Goal: Task Accomplishment & Management: Manage account settings

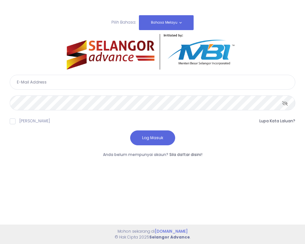
type input "izharazalli@gmail.com"
click at [150, 133] on button "Log Masuk" at bounding box center [152, 137] width 45 height 15
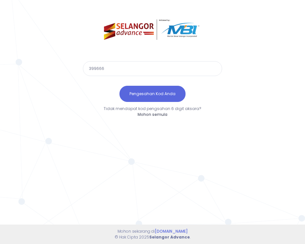
type input "399666"
click at [139, 95] on button "Pengesahan Kod Anda" at bounding box center [152, 94] width 66 height 16
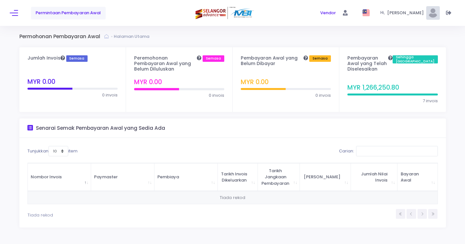
click at [86, 16] on span "Permintaan Pembayaran Awal" at bounding box center [68, 13] width 65 height 6
click at [15, 12] on button at bounding box center [14, 13] width 8 height 8
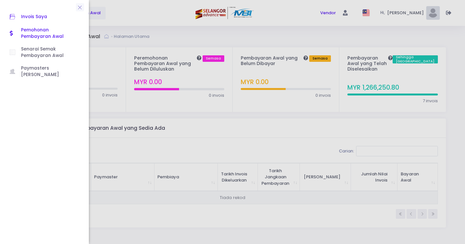
click at [32, 16] on span "Invois Saya" at bounding box center [50, 17] width 58 height 8
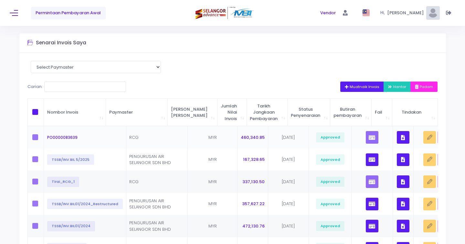
scroll to position [14, 0]
click at [401, 137] on icon "button" at bounding box center [403, 137] width 4 height 0
